Goal: Book appointment/travel/reservation

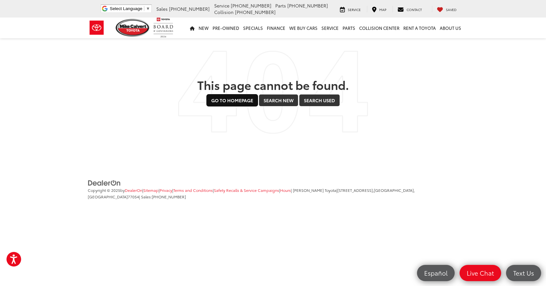
drag, startPoint x: 231, startPoint y: 100, endPoint x: 359, endPoint y: 93, distance: 127.8
click at [231, 100] on link "Go to Homepage" at bounding box center [232, 100] width 51 height 12
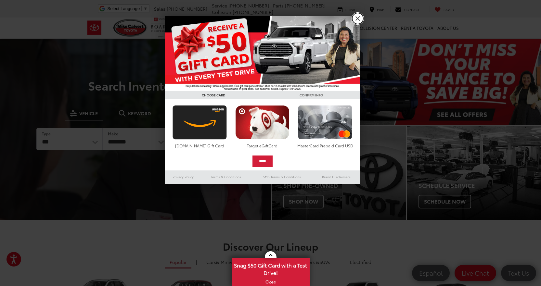
click at [357, 19] on link "X" at bounding box center [357, 18] width 11 height 11
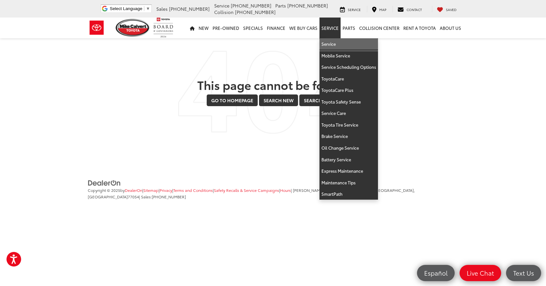
click at [333, 42] on link "Service" at bounding box center [348, 44] width 58 height 12
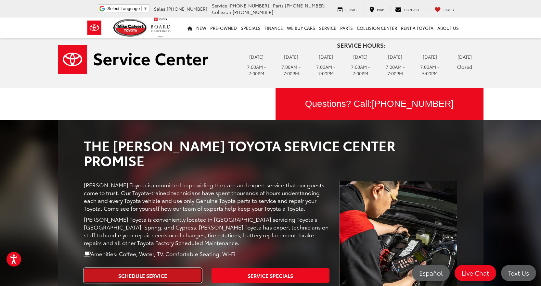
click at [157, 268] on link "Schedule Service" at bounding box center [143, 275] width 118 height 15
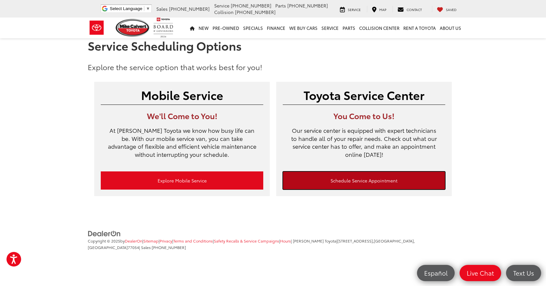
click at [363, 180] on link "Schedule Service Appointment" at bounding box center [364, 180] width 162 height 18
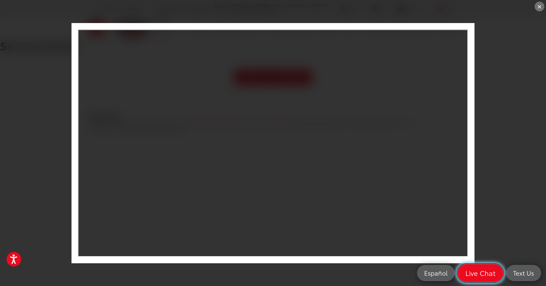
click at [477, 270] on span "Live Chat" at bounding box center [479, 273] width 37 height 9
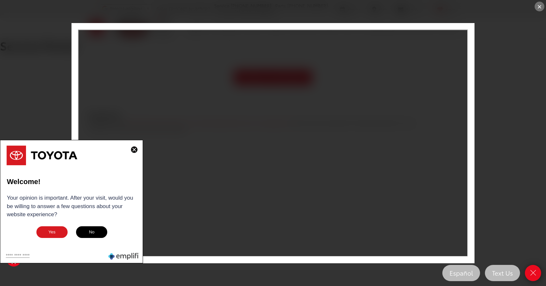
click at [98, 233] on button "No" at bounding box center [91, 232] width 32 height 13
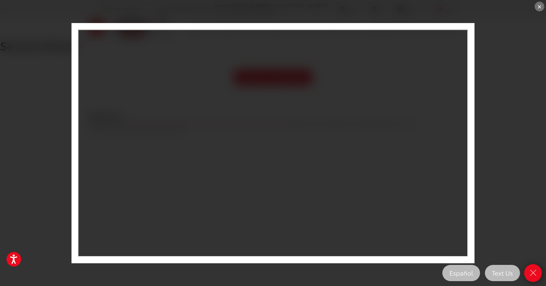
click at [534, 269] on icon "Close" at bounding box center [532, 273] width 9 height 9
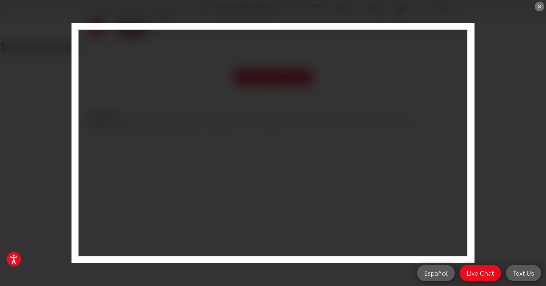
click at [537, 7] on div "×" at bounding box center [539, 7] width 10 height 10
